Goal: Find specific page/section: Find specific page/section

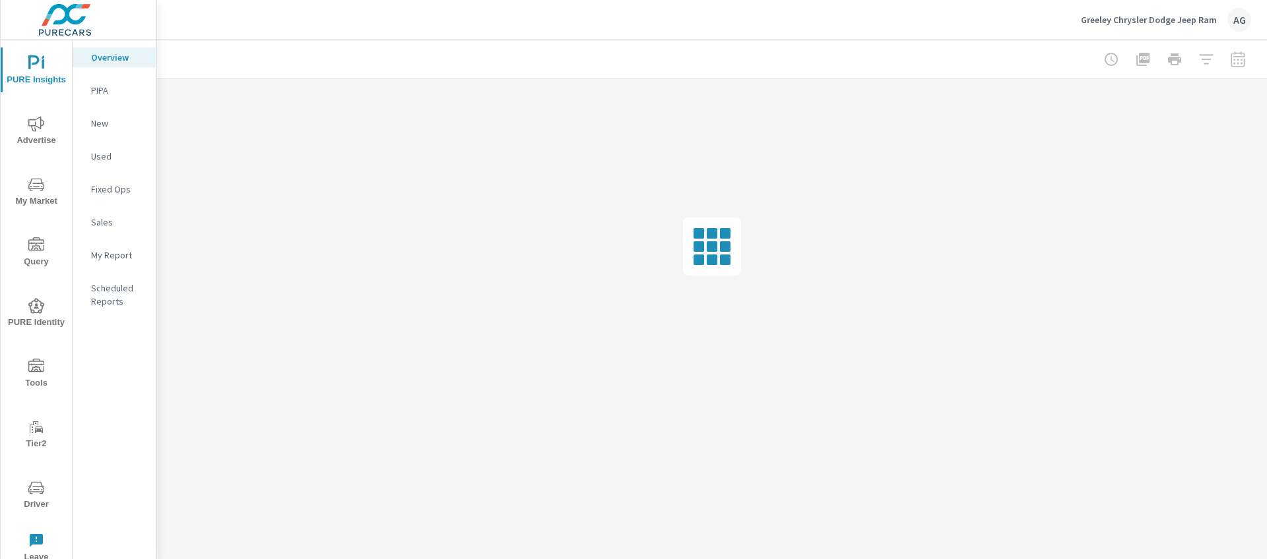
click at [48, 478] on button "Driver" at bounding box center [36, 494] width 71 height 45
